Goal: Communication & Community: Answer question/provide support

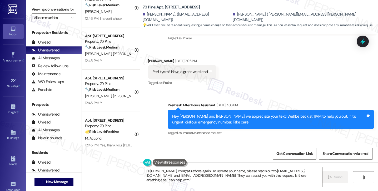
scroll to position [57, 0]
click at [302, 164] on div "You're very welcome, [PERSON_NAME]. You have a good one, too! 😊" at bounding box center [308, 167] width 114 height 6
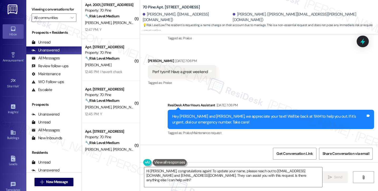
scroll to position [0, 0]
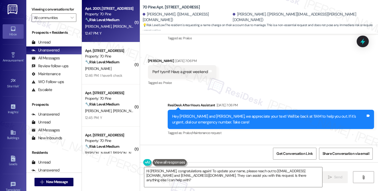
click at [113, 25] on span "[PERSON_NAME]" at bounding box center [126, 26] width 26 height 5
type textarea "Fetching suggested responses. Please feel free to read through the conversation…"
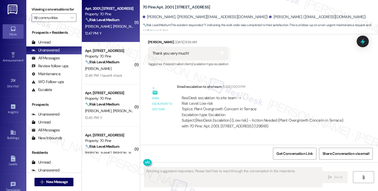
scroll to position [5139, 0]
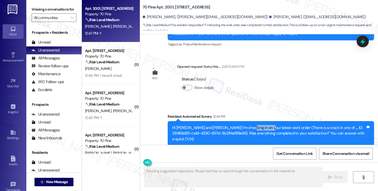
drag, startPoint x: 236, startPoint y: 78, endPoint x: 258, endPoint y: 83, distance: 21.7
click at [258, 125] on div "Hi [PERSON_NAME] and [PERSON_NAME]! I'm checking in on your latest work order (…" at bounding box center [269, 133] width 194 height 17
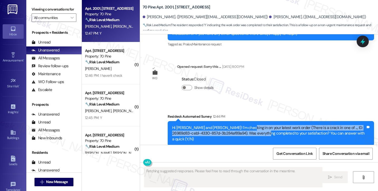
click at [258, 125] on div "Hi [PERSON_NAME] and [PERSON_NAME]! I'm checking in on your latest work order (…" at bounding box center [269, 133] width 194 height 17
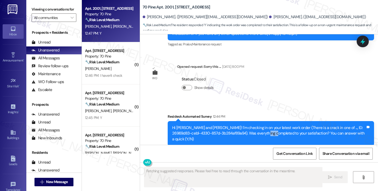
click at [258, 125] on div "Hi [PERSON_NAME] and [PERSON_NAME]! I'm checking in on your latest work order (…" at bounding box center [269, 133] width 194 height 17
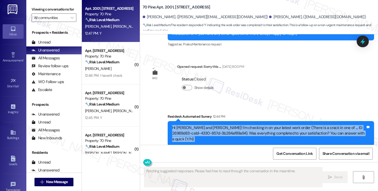
click at [258, 125] on div "Hi [PERSON_NAME] and [PERSON_NAME]! I'm checking in on your latest work order (…" at bounding box center [269, 133] width 194 height 17
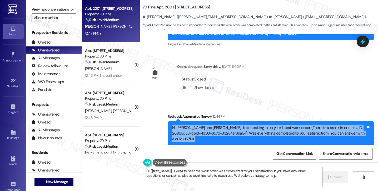
type textarea "Hi {{first_name}}! Great to hear the work order was completed to your satisfact…"
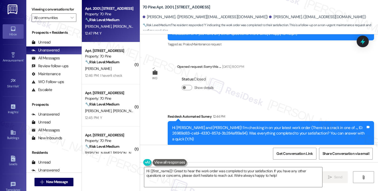
click at [35, 11] on label "Viewing conversations for" at bounding box center [54, 9] width 45 height 8
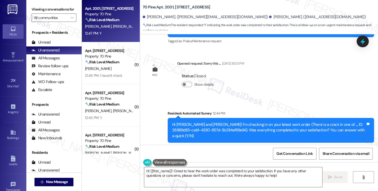
scroll to position [5144, 0]
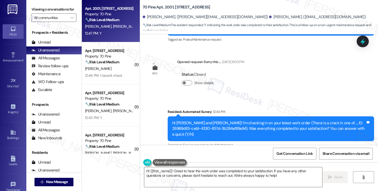
click at [36, 8] on label "Viewing conversations for" at bounding box center [54, 9] width 45 height 8
